Goal: Task Accomplishment & Management: Manage account settings

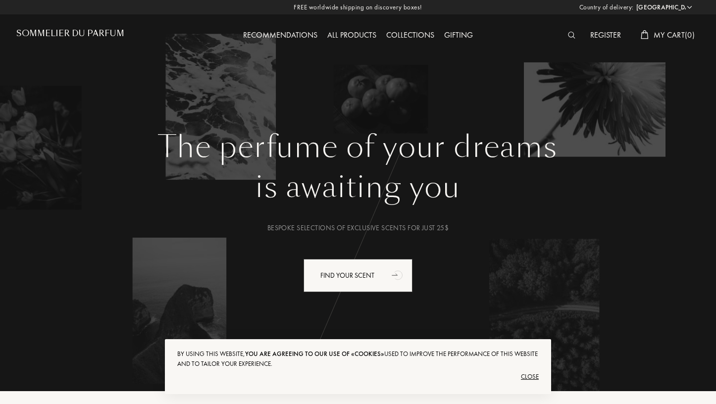
click at [531, 379] on div "Close" at bounding box center [358, 377] width 362 height 16
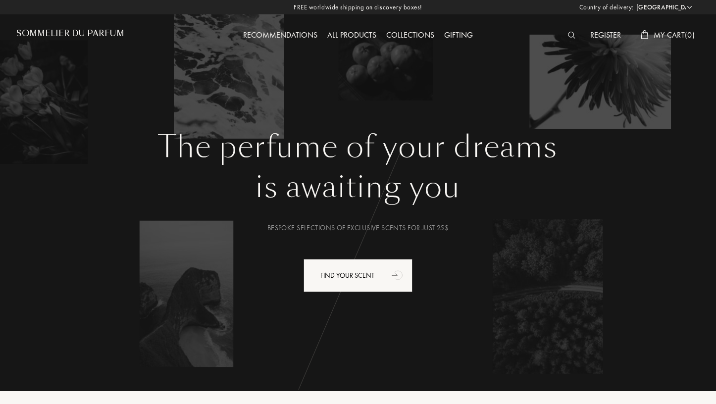
click at [653, 4] on select "Afghanistan Albania Algeria Andorra Angola Anguilla Antartica Antigua and Barbu…" at bounding box center [663, 7] width 59 height 10
select select "SA"
click at [634, 2] on select "Afghanistan Albania Algeria Andorra Angola Anguilla Antartica Antigua and Barbu…" at bounding box center [663, 7] width 59 height 10
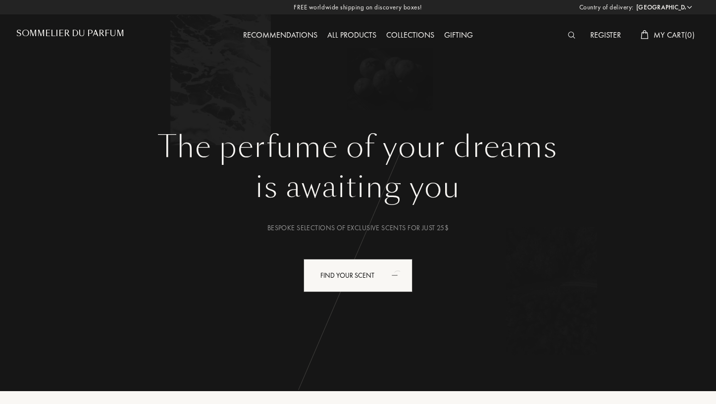
select select "SA"
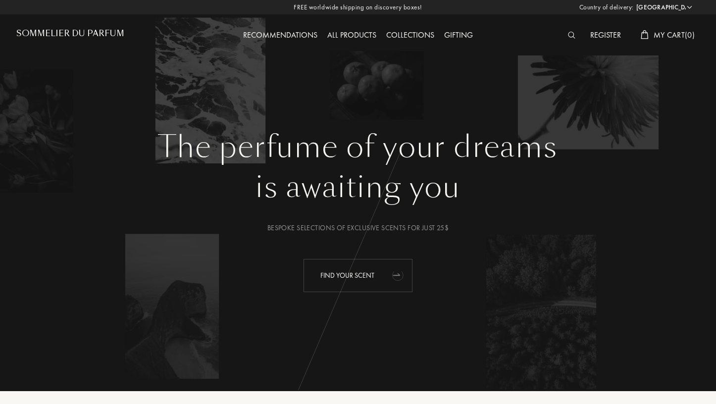
click at [382, 266] on div "Find your scent" at bounding box center [358, 275] width 109 height 33
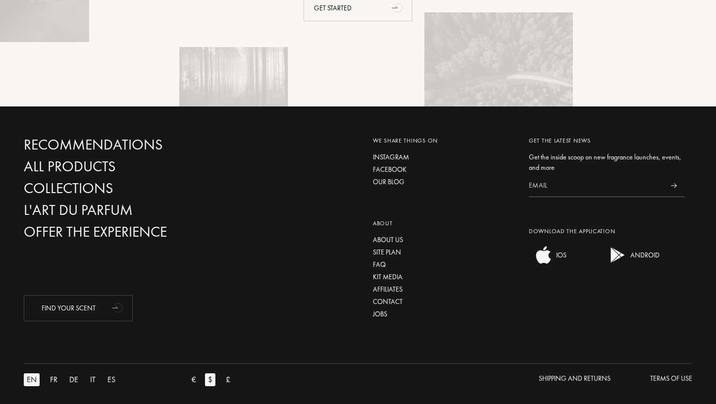
scroll to position [2370, 0]
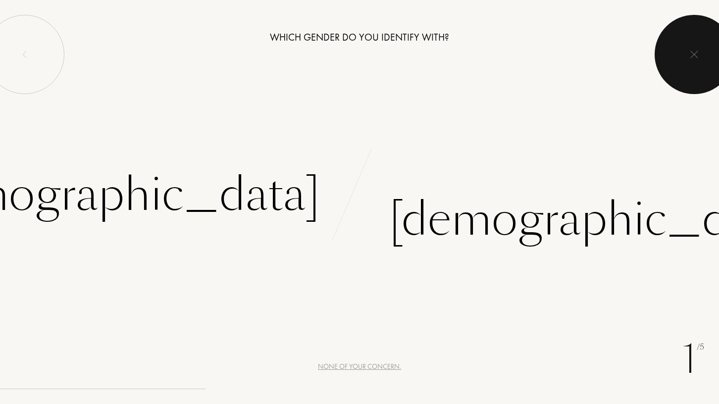
click at [686, 59] on div at bounding box center [694, 54] width 79 height 79
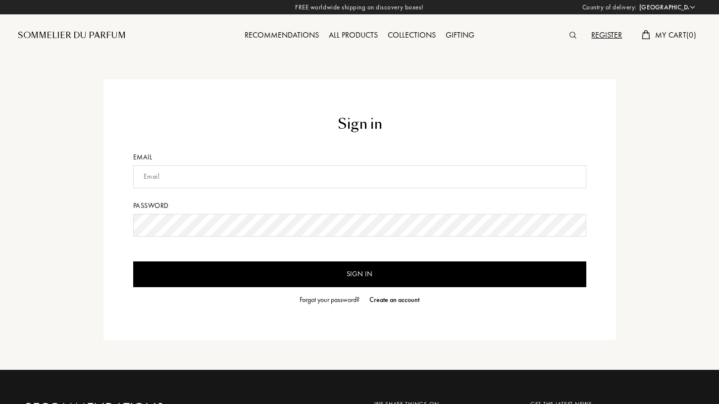
select select "SA"
click at [159, 182] on input "text" at bounding box center [358, 176] width 453 height 23
drag, startPoint x: 170, startPoint y: 174, endPoint x: 149, endPoint y: 179, distance: 21.3
click at [149, 179] on input "gh23770@gmail.com" at bounding box center [358, 176] width 453 height 23
click at [379, 274] on input "Sign in" at bounding box center [358, 275] width 453 height 26
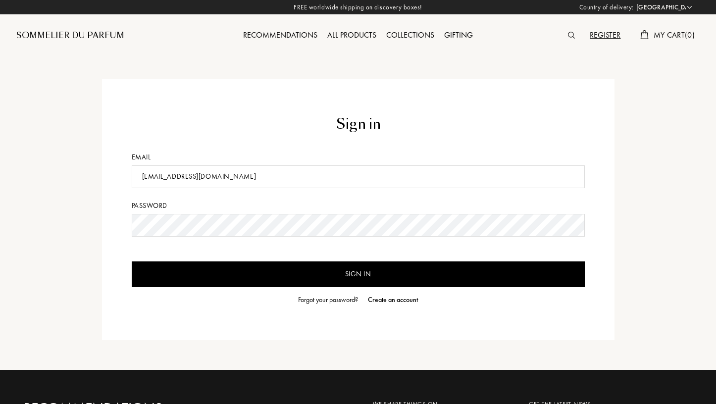
click at [342, 272] on input "Sign in" at bounding box center [358, 275] width 453 height 26
click at [144, 181] on input "H2341413@gmail.com" at bounding box center [358, 176] width 453 height 23
click at [143, 177] on input "H2341413@gmail.com" at bounding box center [358, 176] width 453 height 23
type input "h2341413@gmail.com"
click at [201, 175] on input "h2341413@gmail.com" at bounding box center [358, 176] width 453 height 23
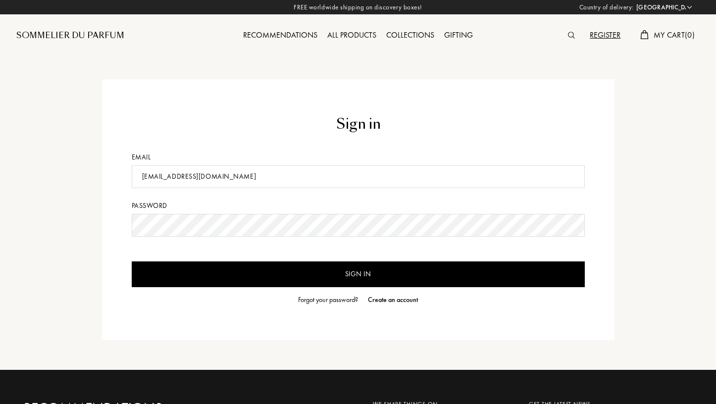
click at [201, 175] on input "h2341413@gmail.com" at bounding box center [358, 176] width 453 height 23
click at [343, 296] on div "Forgot your password?" at bounding box center [328, 300] width 60 height 10
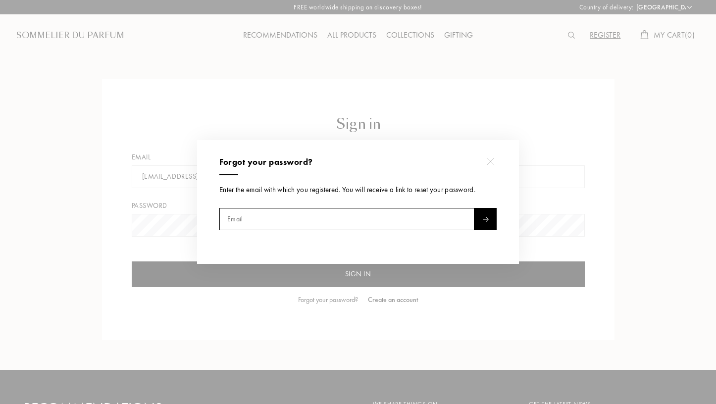
click at [312, 224] on input "text" at bounding box center [346, 219] width 255 height 22
paste input "h2341413@gmail.com"
click at [472, 225] on input "h2341413@gmail.com" at bounding box center [346, 219] width 255 height 22
type input "h2341413@gmail.com"
click at [482, 221] on div at bounding box center [486, 219] width 22 height 22
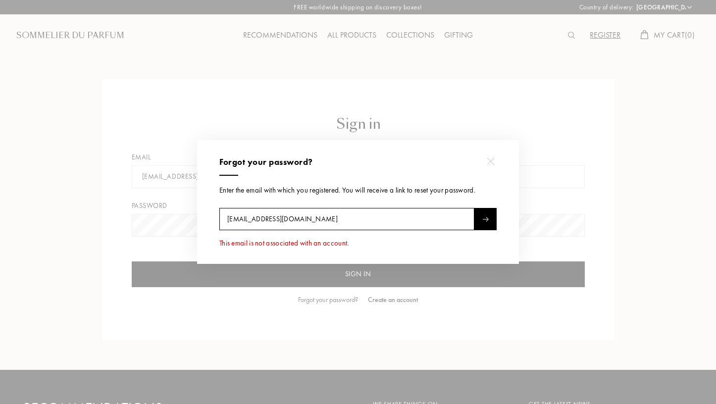
click at [345, 213] on input "h2341413@gmail.com" at bounding box center [346, 219] width 255 height 22
click at [227, 215] on input "text" at bounding box center [346, 219] width 255 height 22
type input "gh23770@gmail.com"
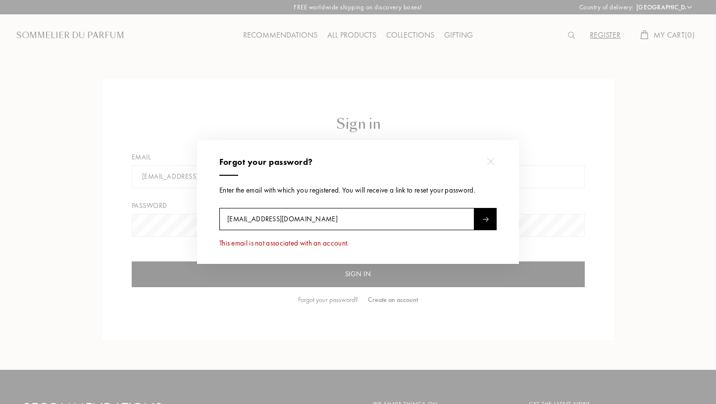
type input "gh23770@gmail.com"
click at [489, 222] on div at bounding box center [486, 219] width 22 height 22
click at [319, 219] on input "gh23770@gmail.com" at bounding box center [346, 219] width 255 height 22
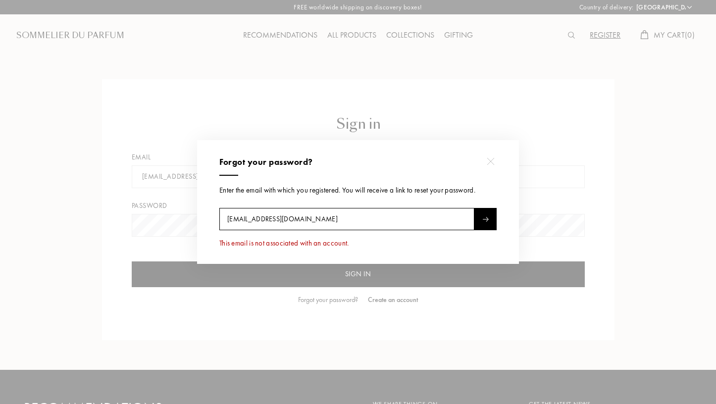
click at [319, 219] on input "gh23770@gmail.com" at bounding box center [346, 219] width 255 height 22
type input "hani-alshareef@hotmail.com"
click at [477, 223] on div at bounding box center [486, 219] width 22 height 22
click at [406, 218] on input "hani-alshareef@hotmail.com" at bounding box center [346, 219] width 255 height 22
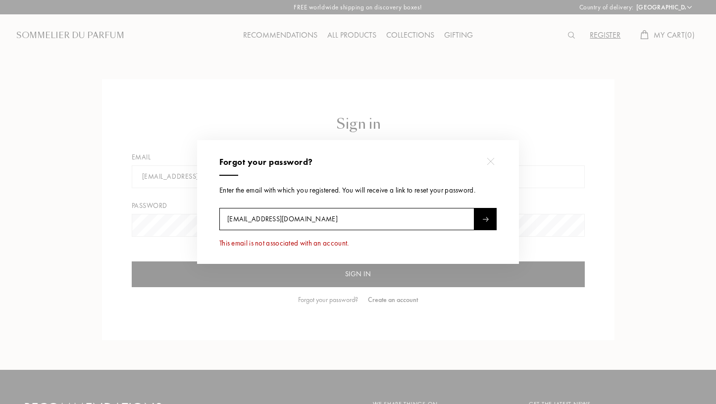
click at [406, 218] on input "hani-alshareef@hotmail.com" at bounding box center [346, 219] width 255 height 22
click at [556, 191] on div at bounding box center [359, 202] width 719 height 404
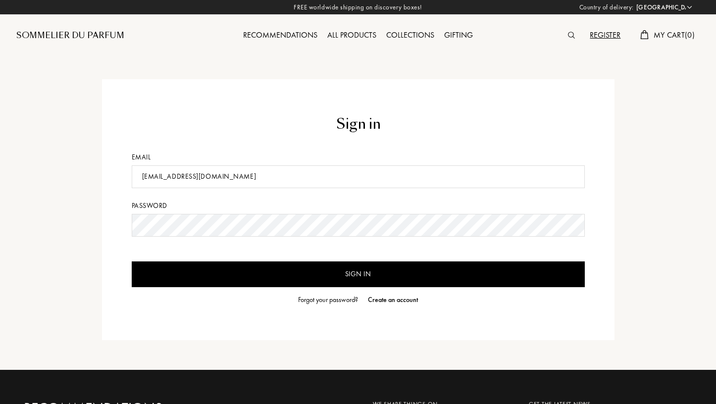
click at [370, 279] on input "Sign in" at bounding box center [358, 275] width 453 height 26
click at [430, 276] on input "Sign in" at bounding box center [358, 275] width 453 height 26
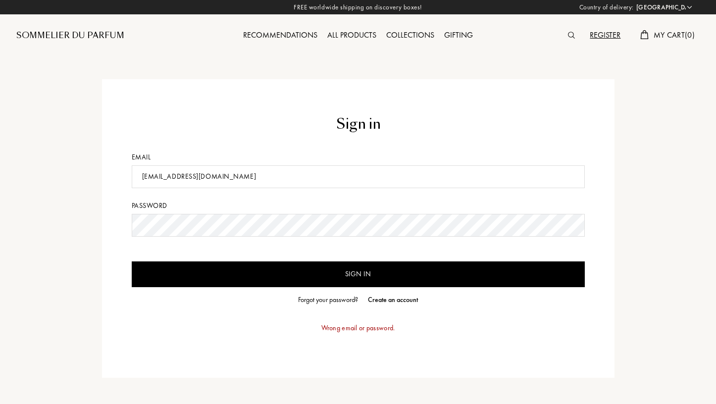
click at [361, 276] on input "Sign in" at bounding box center [358, 275] width 453 height 26
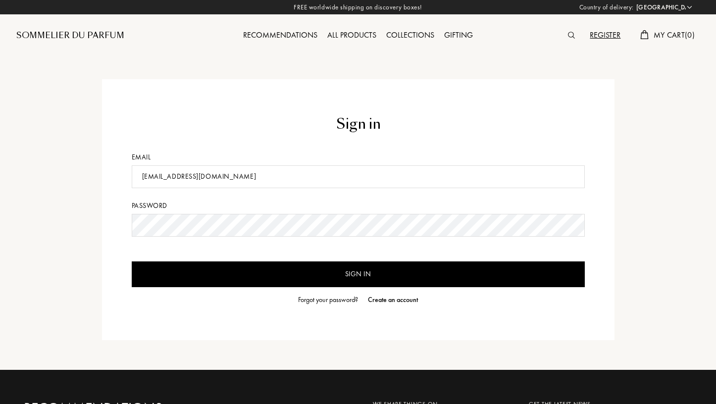
click at [180, 171] on input "h2341413@gmail.com" at bounding box center [358, 176] width 453 height 23
click at [180, 170] on input "h2341413@gmail.com" at bounding box center [358, 176] width 453 height 23
click at [349, 300] on div "Forgot your password?" at bounding box center [328, 300] width 60 height 10
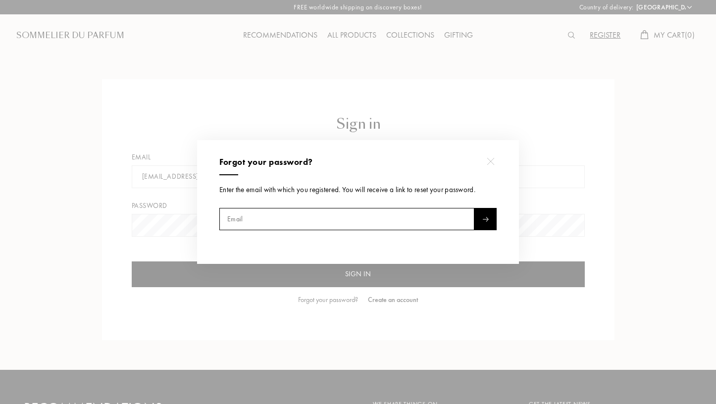
click at [255, 222] on input "text" at bounding box center [346, 219] width 255 height 22
paste input "h2341413@gmail.com"
type input "h2341413@gmail.com"
click at [486, 220] on img at bounding box center [486, 219] width 6 height 5
click at [491, 167] on div at bounding box center [491, 161] width 22 height 22
